Goal: Navigation & Orientation: Find specific page/section

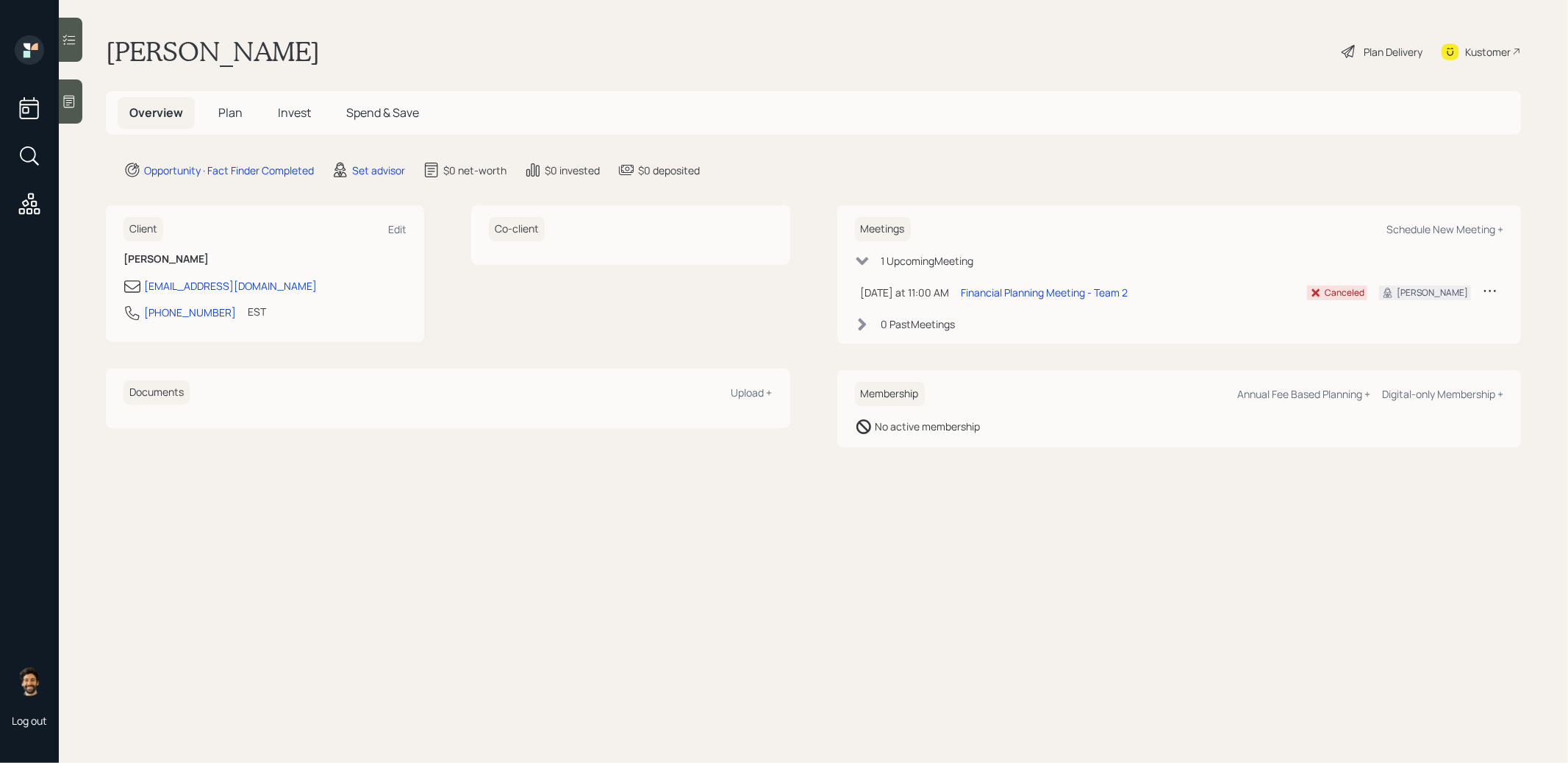
click at [1490, 292] on icon at bounding box center [1489, 290] width 15 height 15
